Goal: Information Seeking & Learning: Learn about a topic

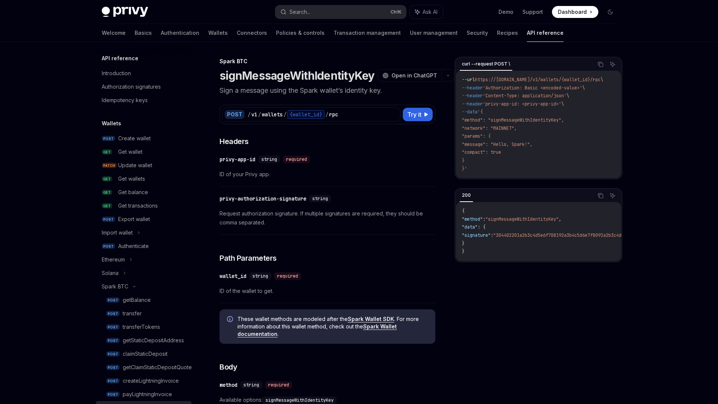
scroll to position [185, 0]
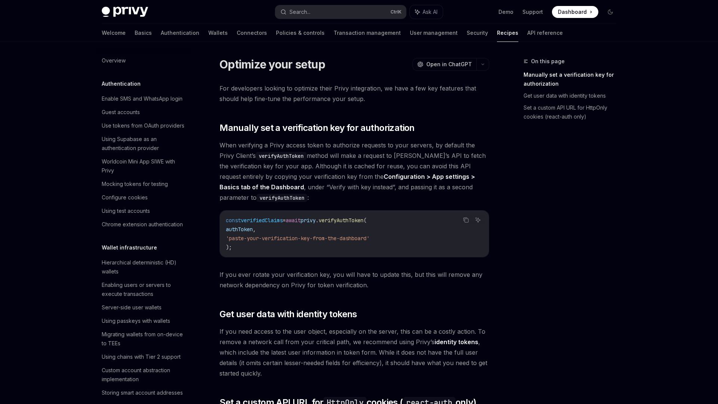
type textarea "*"
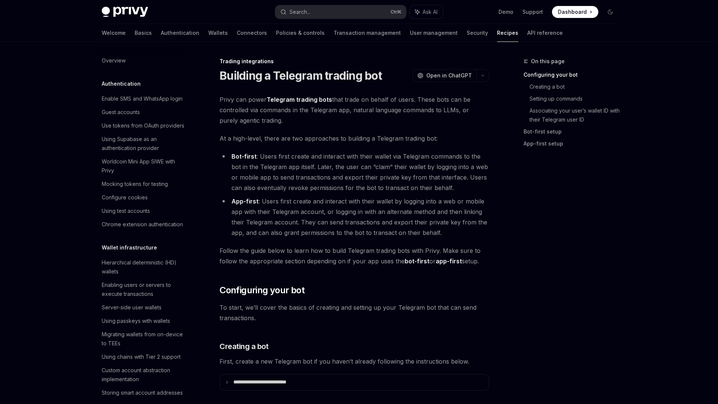
scroll to position [688, 0]
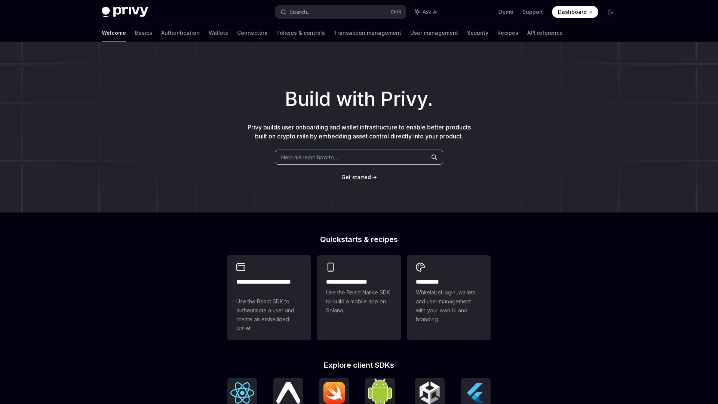
type textarea "*"
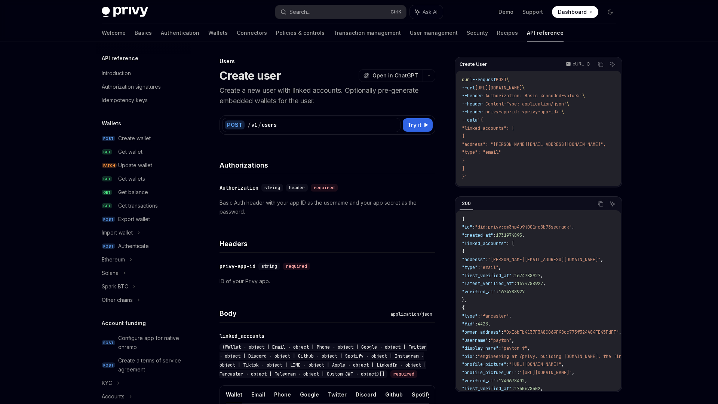
scroll to position [382, 0]
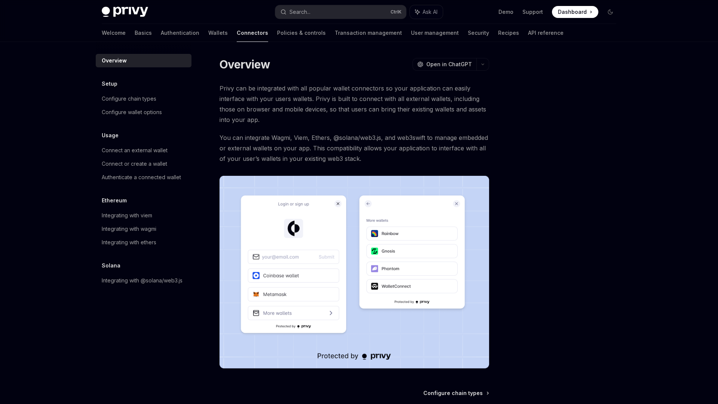
type textarea "*"
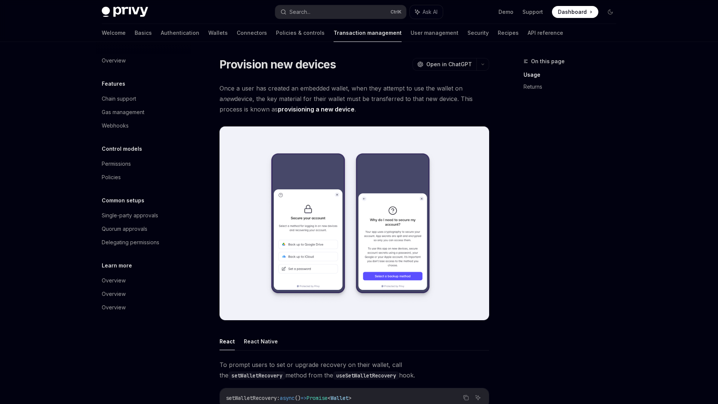
type textarea "*"
